Goal: Task Accomplishment & Management: Complete application form

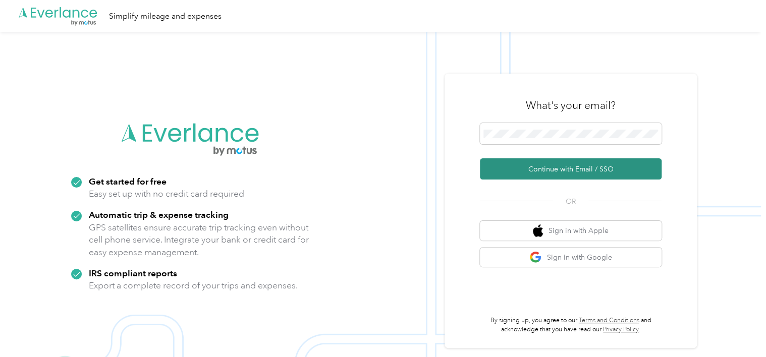
click at [548, 167] on button "Continue with Email / SSO" at bounding box center [571, 168] width 182 height 21
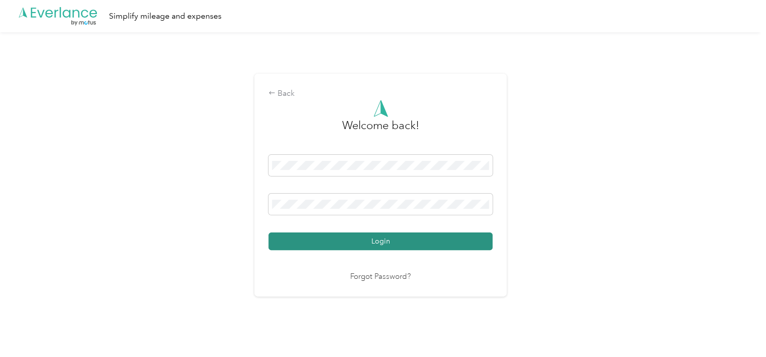
click at [392, 234] on button "Login" at bounding box center [380, 242] width 224 height 18
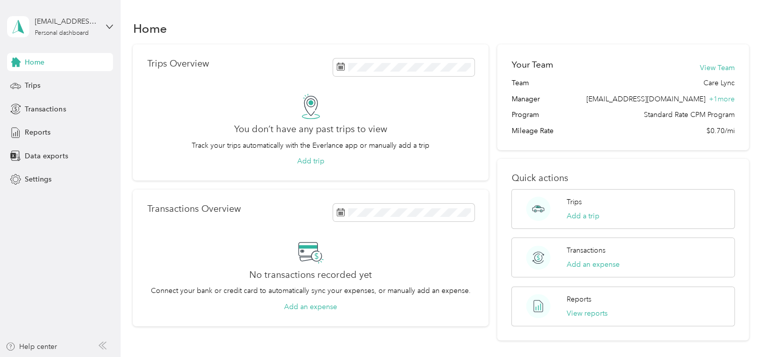
click at [115, 284] on aside "[EMAIL_ADDRESS][DOMAIN_NAME] Personal dashboard Home Trips Transactions Reports…" at bounding box center [60, 178] width 121 height 357
click at [52, 91] on div "Trips" at bounding box center [60, 86] width 106 height 18
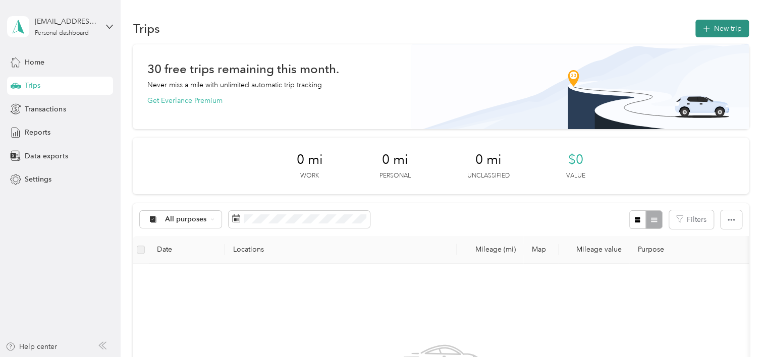
click at [702, 28] on icon "button" at bounding box center [706, 29] width 12 height 12
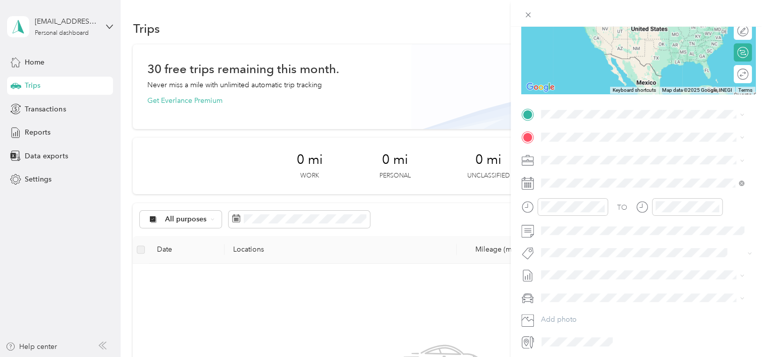
scroll to position [139, 0]
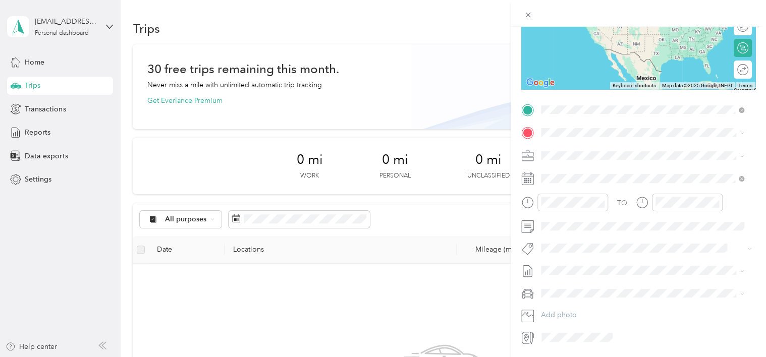
click at [672, 145] on span "[GEOGRAPHIC_DATA], [US_STATE], [GEOGRAPHIC_DATA]" at bounding box center [650, 151] width 181 height 18
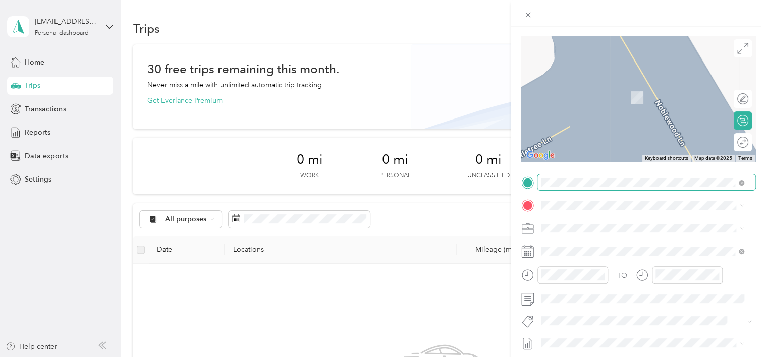
scroll to position [86, 0]
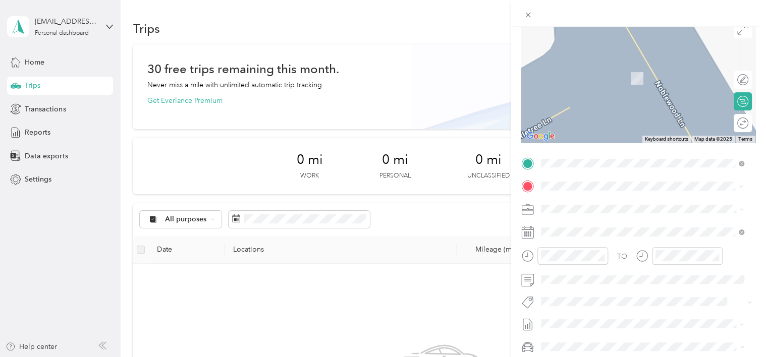
click at [606, 227] on span "[STREET_ADDRESS][US_STATE]" at bounding box center [610, 222] width 101 height 9
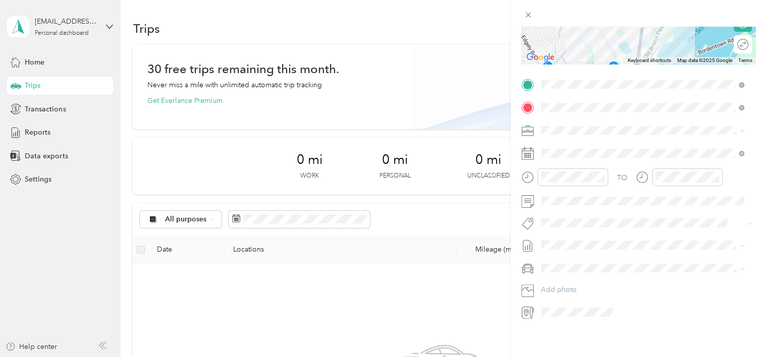
scroll to position [163, 0]
click at [575, 305] on div "29" at bounding box center [574, 309] width 13 height 13
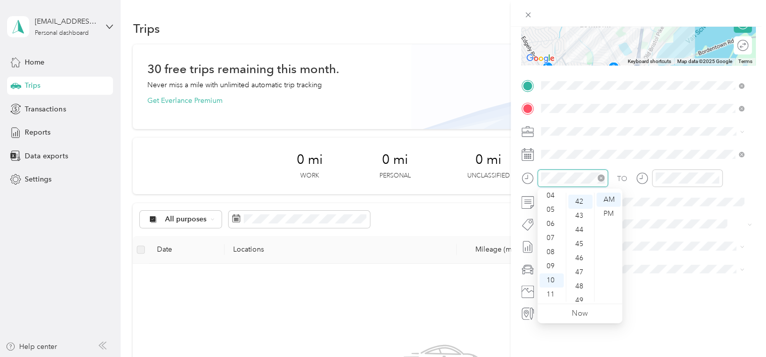
scroll to position [593, 0]
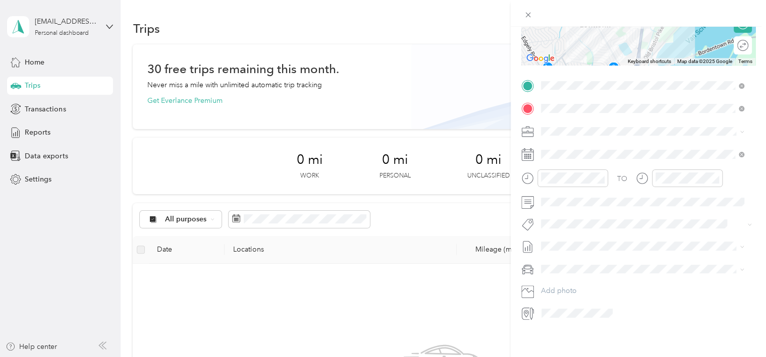
click at [595, 192] on div at bounding box center [564, 182] width 87 height 25
click at [613, 216] on div "PM" at bounding box center [608, 214] width 24 height 14
click at [551, 242] on div "03" at bounding box center [551, 242] width 24 height 14
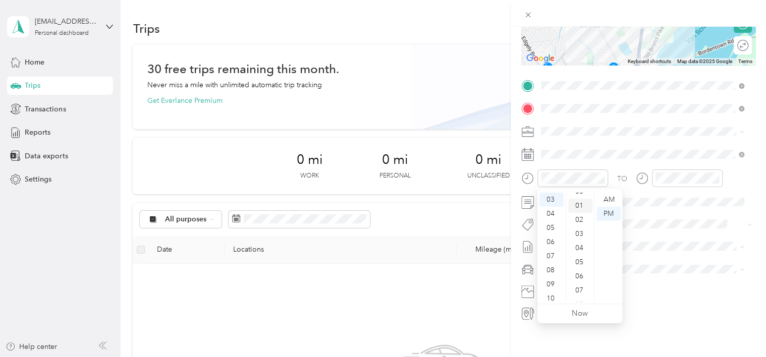
scroll to position [1, 0]
click at [578, 200] on div "00" at bounding box center [580, 200] width 24 height 14
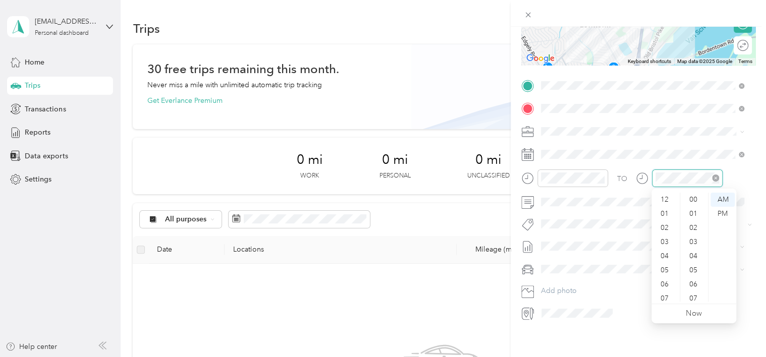
scroll to position [61, 0]
click at [648, 177] on div at bounding box center [679, 179] width 87 height 18
click at [620, 329] on div "New Trip Save This trip cannot be edited because it is either under review, app…" at bounding box center [638, 205] width 255 height 357
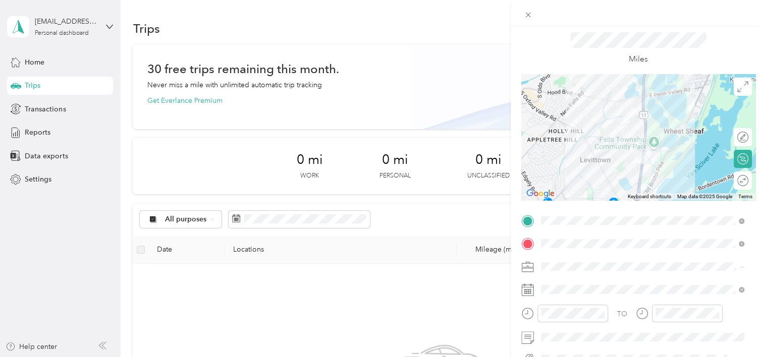
scroll to position [0, 0]
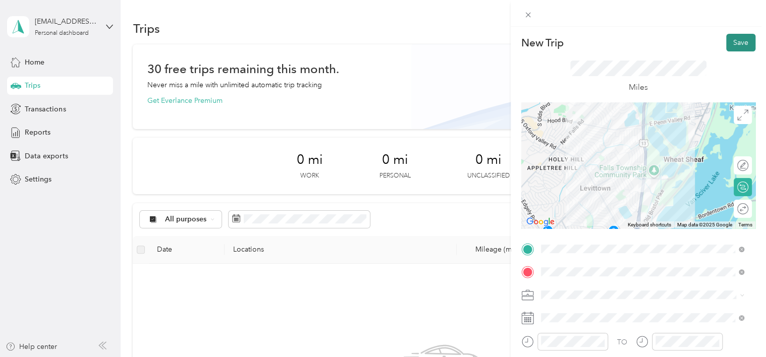
click at [726, 36] on button "Save" at bounding box center [740, 43] width 29 height 18
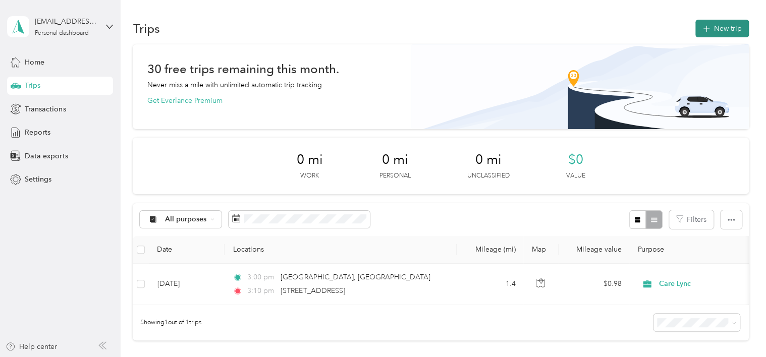
click at [715, 30] on button "New trip" at bounding box center [721, 29] width 53 height 18
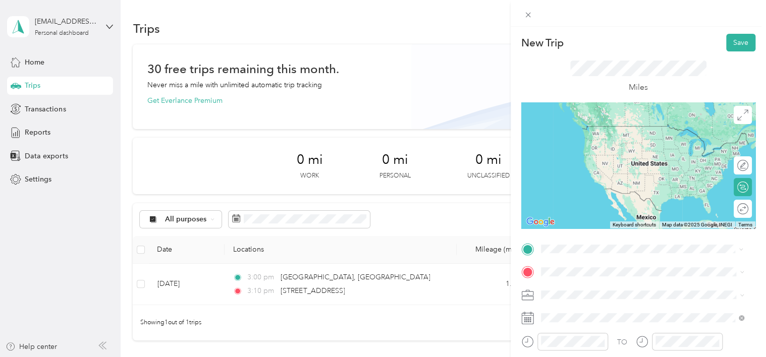
click at [613, 128] on span "[STREET_ADDRESS][US_STATE]" at bounding box center [610, 126] width 101 height 9
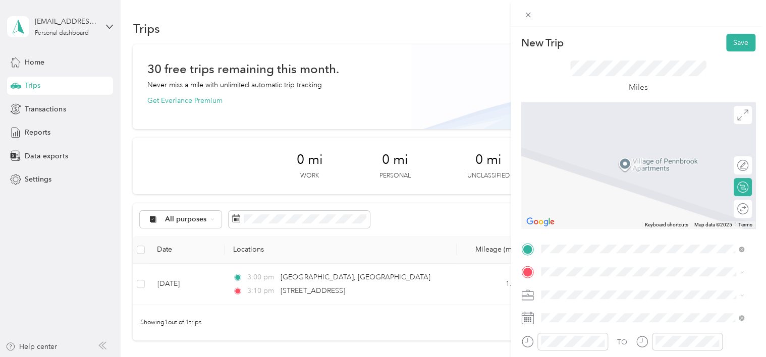
click at [606, 172] on ol "From search results [GEOGRAPHIC_DATA], [US_STATE], [GEOGRAPHIC_DATA] [GEOGRAPHI…" at bounding box center [642, 193] width 210 height 131
click at [589, 146] on span "[GEOGRAPHIC_DATA], [US_STATE], [GEOGRAPHIC_DATA]" at bounding box center [650, 154] width 181 height 18
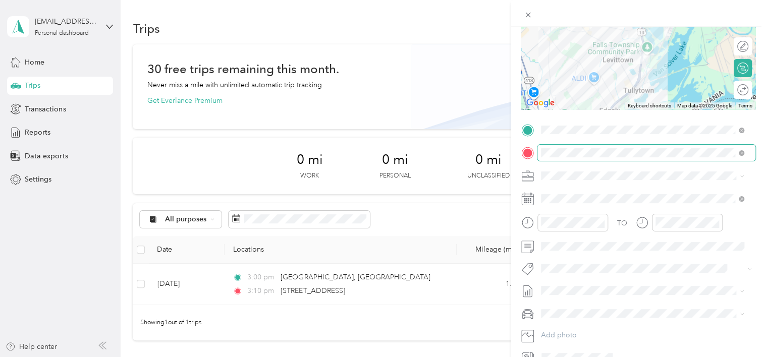
scroll to position [121, 0]
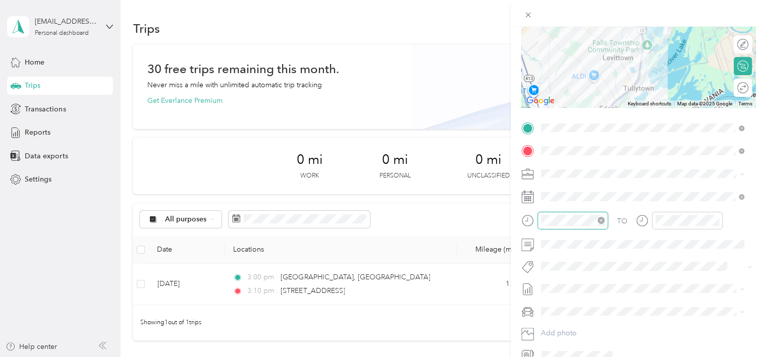
click at [539, 224] on div at bounding box center [572, 221] width 71 height 18
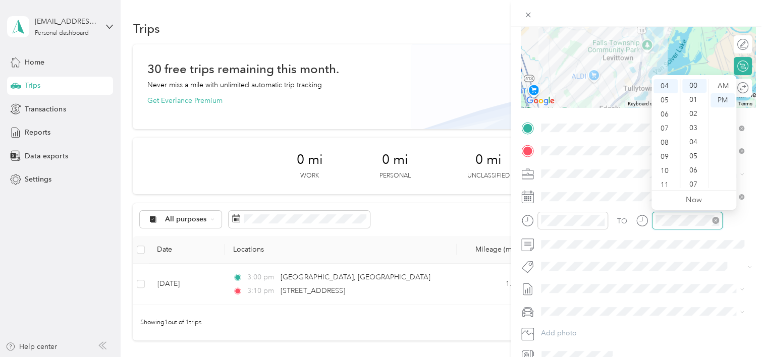
scroll to position [0, 0]
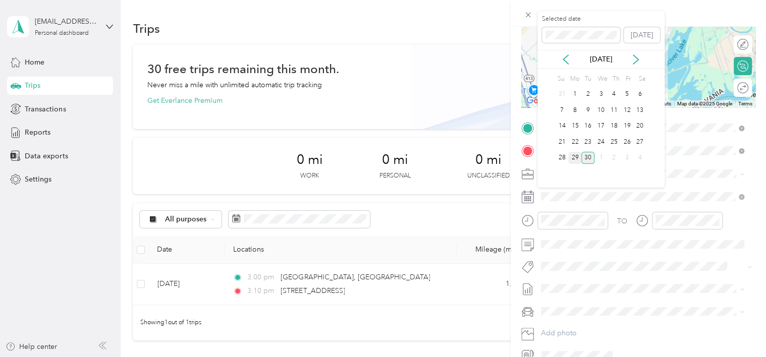
click at [570, 157] on div "29" at bounding box center [574, 158] width 13 height 13
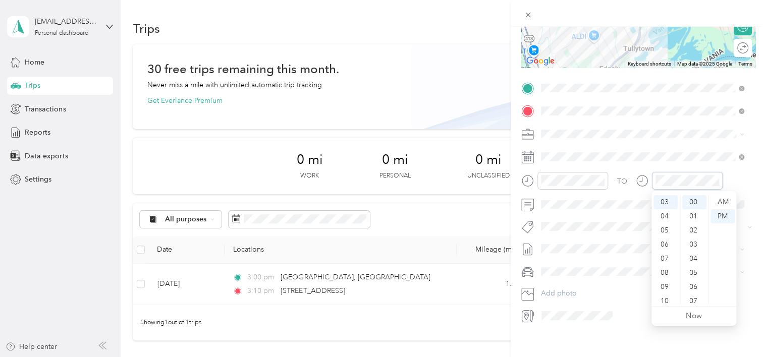
scroll to position [739, 0]
click at [700, 144] on div "TO Add photo" at bounding box center [638, 202] width 234 height 244
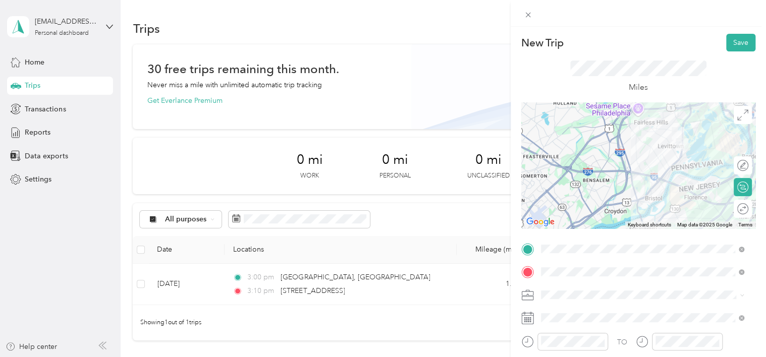
scroll to position [0, 0]
click at [727, 40] on button "Save" at bounding box center [740, 43] width 29 height 18
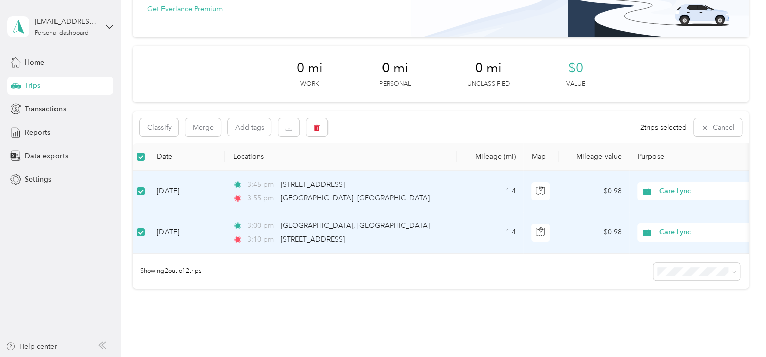
scroll to position [89, 0]
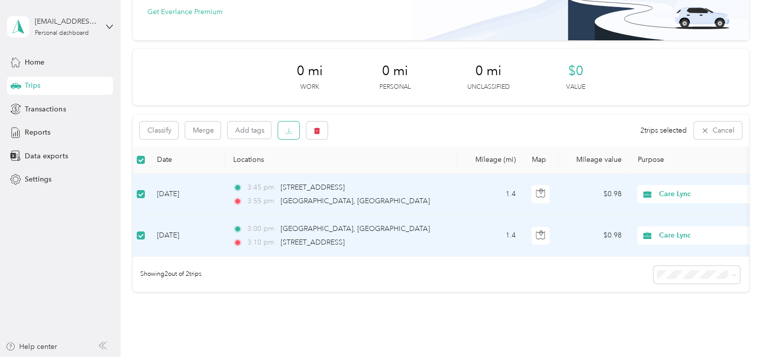
click at [287, 128] on icon "button" at bounding box center [288, 130] width 7 height 7
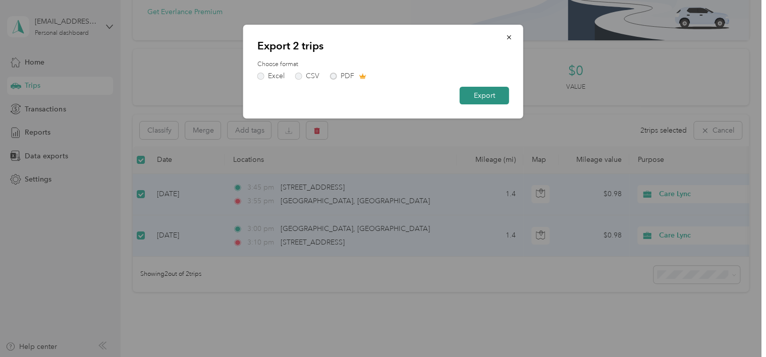
click at [476, 93] on button "Export" at bounding box center [484, 96] width 49 height 18
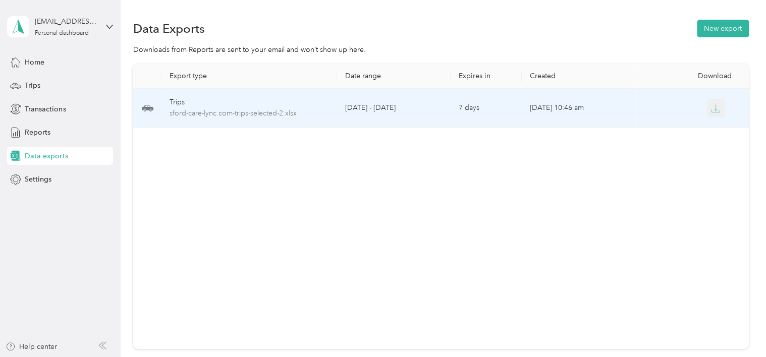
click at [716, 110] on icon "button" at bounding box center [715, 108] width 9 height 9
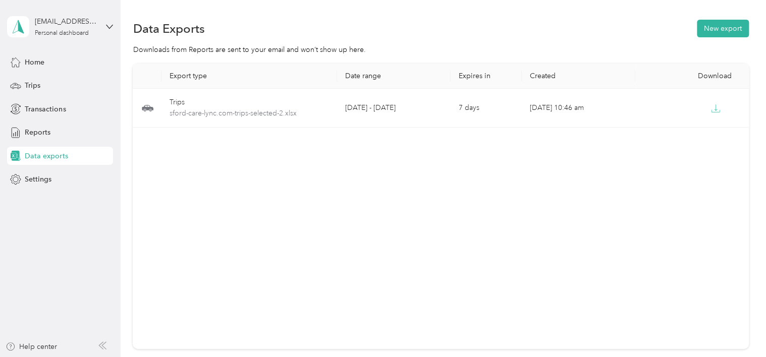
click at [418, 181] on div "Export type Date range Expires in Created Download Trips sford-care-lync.com-tr…" at bounding box center [441, 207] width 616 height 286
click at [52, 65] on div "Home" at bounding box center [60, 62] width 106 height 18
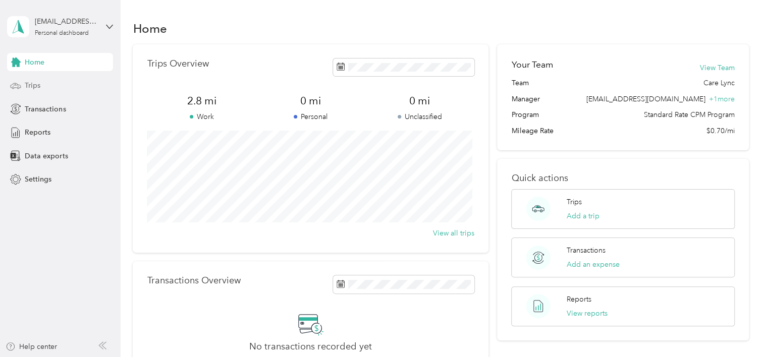
click at [89, 87] on div "Trips" at bounding box center [60, 86] width 106 height 18
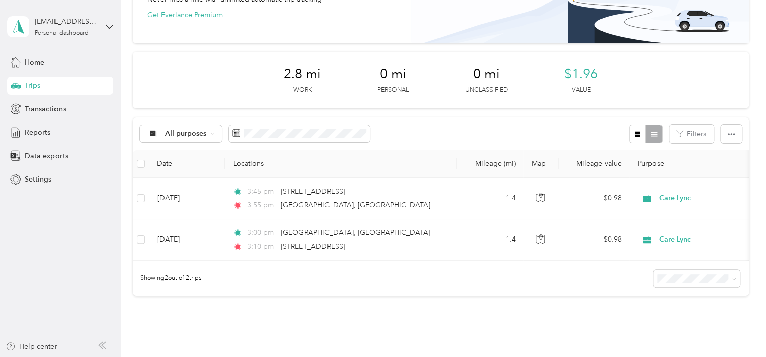
scroll to position [85, 0]
click at [43, 106] on span "Transactions" at bounding box center [45, 109] width 41 height 11
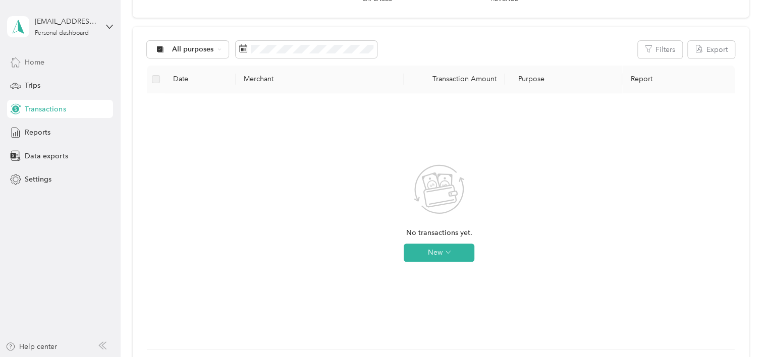
click at [49, 61] on div "Home" at bounding box center [60, 62] width 106 height 18
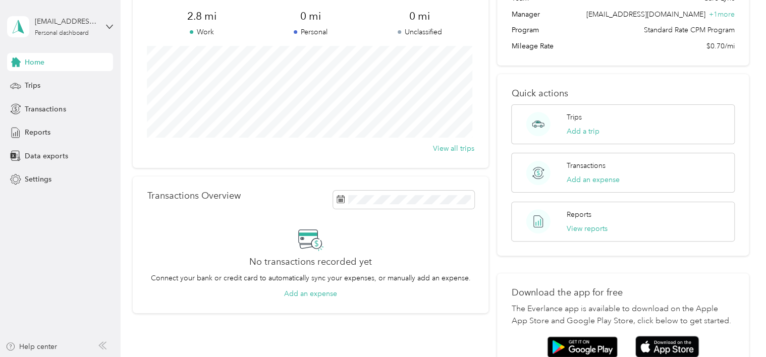
click at [103, 28] on div "[EMAIL_ADDRESS][DOMAIN_NAME] Personal dashboard" at bounding box center [60, 26] width 106 height 35
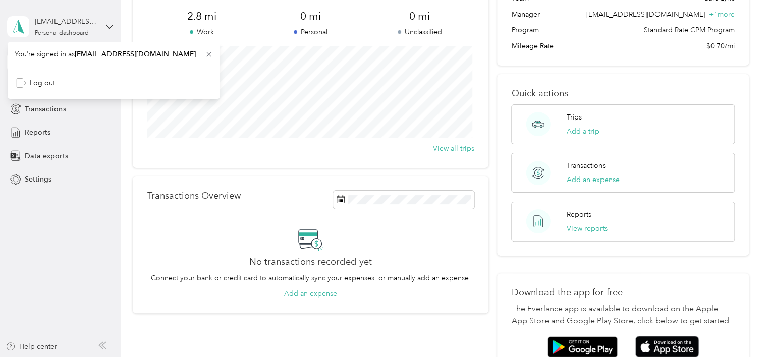
click at [103, 28] on div "[EMAIL_ADDRESS][DOMAIN_NAME] Personal dashboard" at bounding box center [60, 26] width 106 height 35
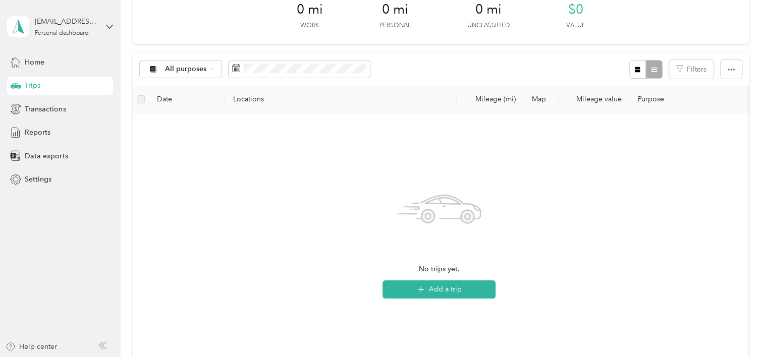
scroll to position [151, 0]
click at [46, 91] on div "Trips" at bounding box center [60, 86] width 106 height 18
click at [42, 67] on div "Home" at bounding box center [60, 62] width 106 height 18
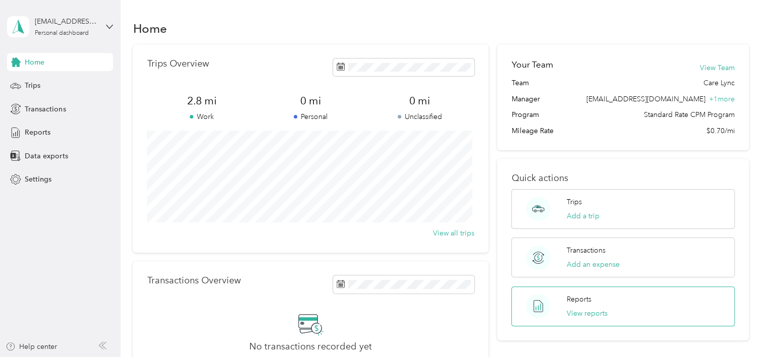
click at [545, 315] on icon at bounding box center [538, 306] width 25 height 24
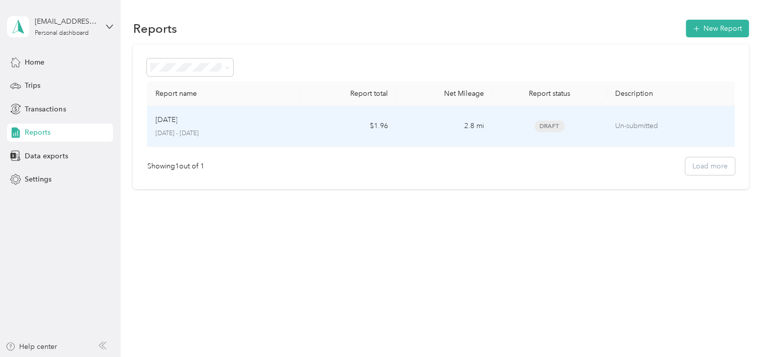
click at [578, 129] on div "Draft" at bounding box center [549, 127] width 99 height 12
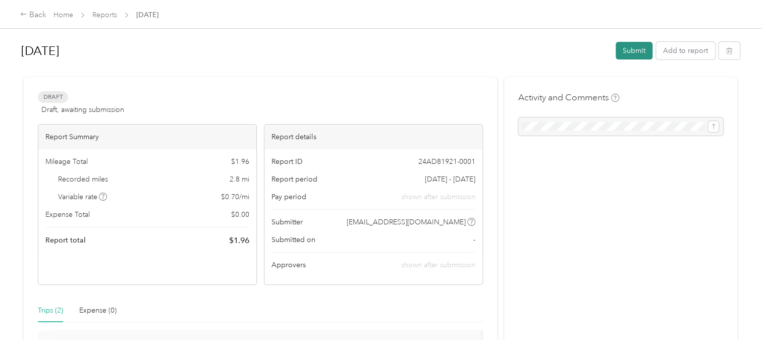
click at [629, 56] on button "Submit" at bounding box center [634, 51] width 37 height 18
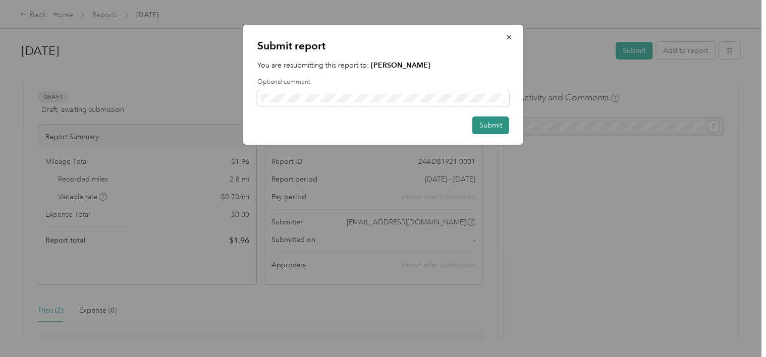
click at [494, 126] on button "Submit" at bounding box center [490, 126] width 37 height 18
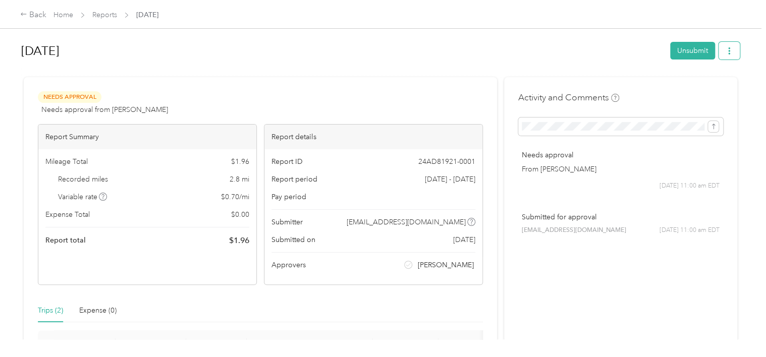
click at [726, 44] on button "button" at bounding box center [728, 51] width 21 height 18
click at [684, 89] on span "Download" at bounding box center [697, 87] width 33 height 11
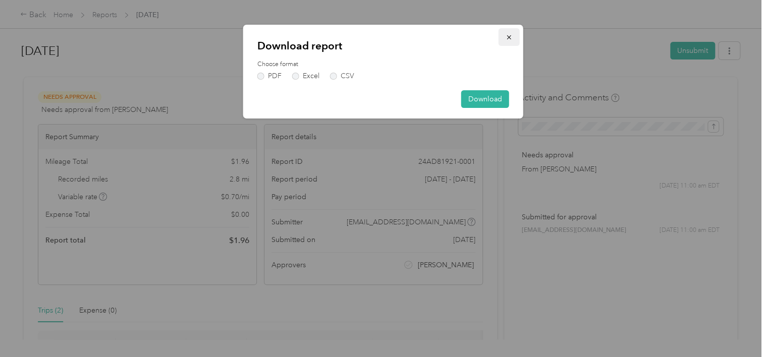
click at [509, 38] on icon "button" at bounding box center [509, 37] width 7 height 7
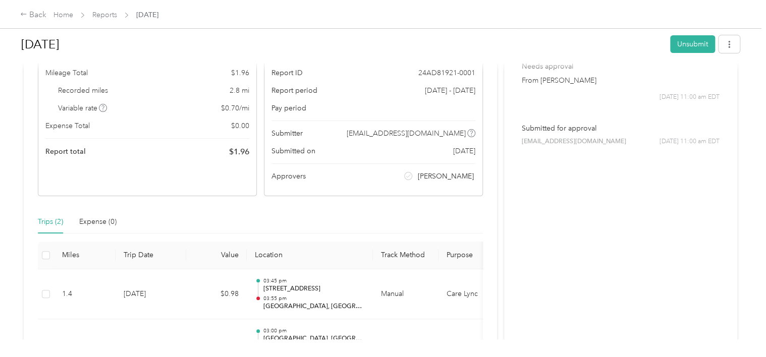
scroll to position [60, 0]
